Goal: Book appointment/travel/reservation: Book appointment/travel/reservation

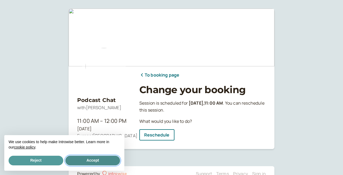
click at [95, 162] on button "Accept" at bounding box center [92, 161] width 55 height 10
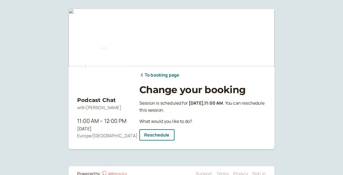
scroll to position [15, 0]
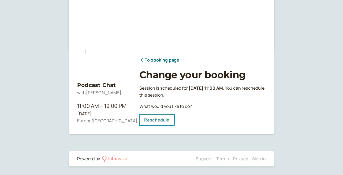
click at [165, 122] on link "Reschedule" at bounding box center [156, 119] width 35 height 11
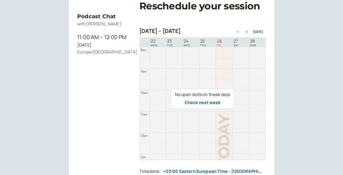
scroll to position [87, 0]
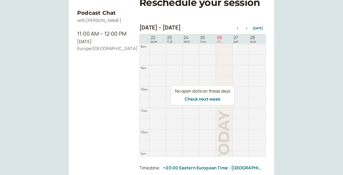
click at [248, 27] on icon "button" at bounding box center [247, 28] width 6 height 2
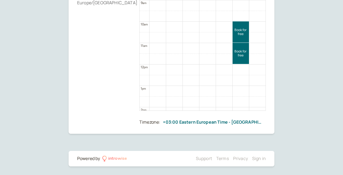
scroll to position [188, 0]
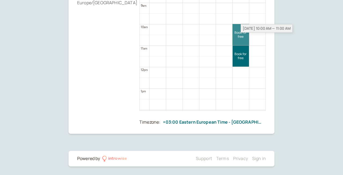
click at [241, 38] on link "Book for free free" at bounding box center [241, 34] width 16 height 21
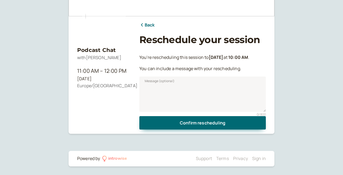
scroll to position [50, 0]
click at [152, 25] on link "Back" at bounding box center [147, 25] width 16 height 7
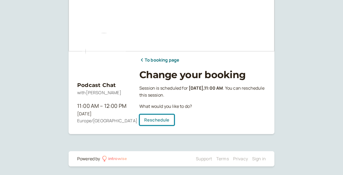
click at [160, 119] on link "Reschedule" at bounding box center [156, 119] width 35 height 11
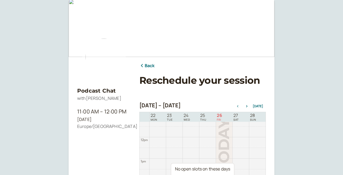
scroll to position [9, 0]
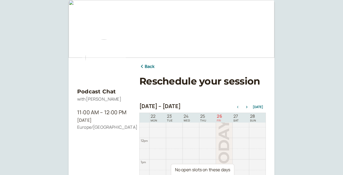
click at [247, 105] on div "[DATE] – [DATE] [DATE]" at bounding box center [202, 107] width 126 height 8
click at [248, 109] on button "button" at bounding box center [247, 107] width 6 height 4
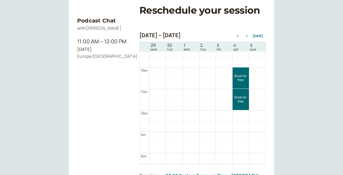
scroll to position [197, 0]
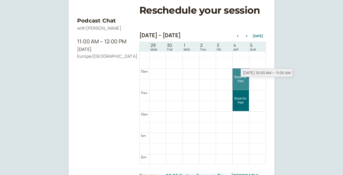
click at [238, 82] on link "Book for free free" at bounding box center [241, 79] width 16 height 21
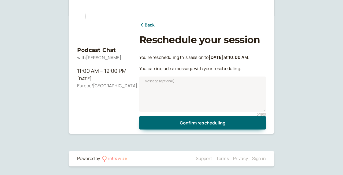
scroll to position [50, 0]
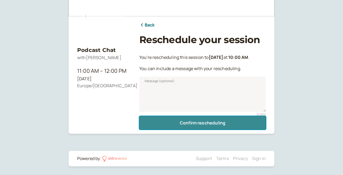
click at [225, 124] on button "Confirm rescheduling" at bounding box center [202, 122] width 126 height 13
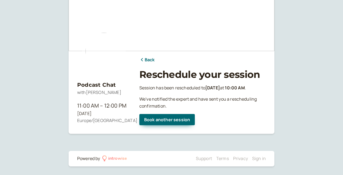
scroll to position [15, 0]
